Goal: Navigation & Orientation: Go to known website

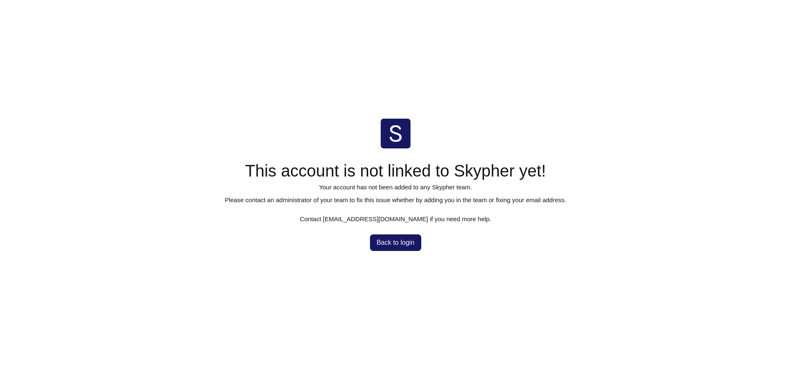
click at [397, 248] on button "Back to login" at bounding box center [395, 243] width 51 height 17
click at [384, 246] on span "Back to login" at bounding box center [396, 243] width 38 height 7
click at [389, 241] on span "Back to login" at bounding box center [396, 243] width 38 height 7
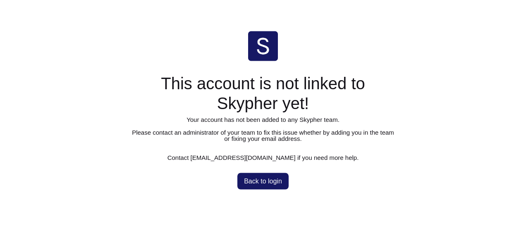
click at [267, 177] on button "Back to login" at bounding box center [263, 181] width 51 height 17
